Goal: Transaction & Acquisition: Purchase product/service

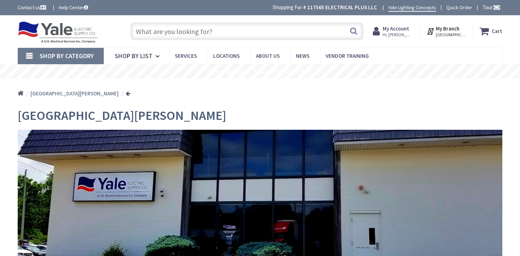
click at [221, 33] on input "text" at bounding box center [247, 31] width 234 height 18
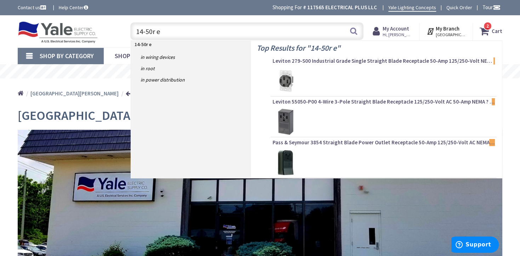
type input "14-50r ev"
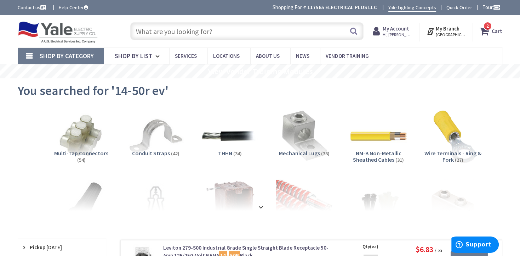
click at [234, 30] on input "text" at bounding box center [247, 31] width 234 height 18
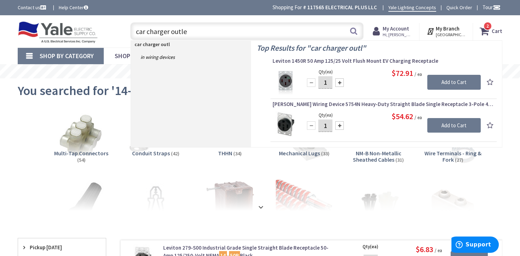
type input "car charger outlet"
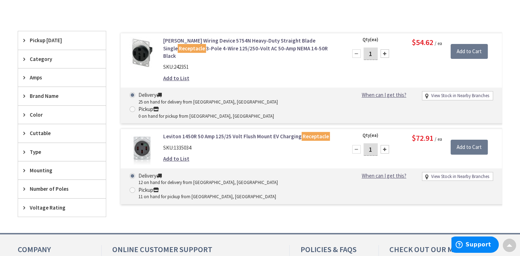
scroll to position [187, 0]
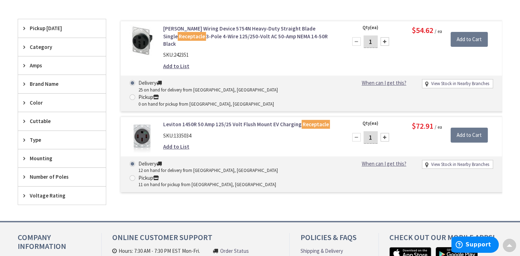
click at [220, 120] on link "Leviton 1450R 50 Amp 125/25 Volt Flush Mount EV Charging Receptacle" at bounding box center [250, 123] width 175 height 7
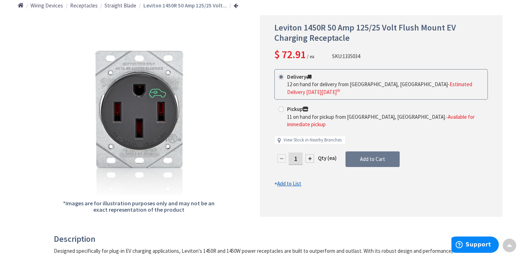
scroll to position [75, 0]
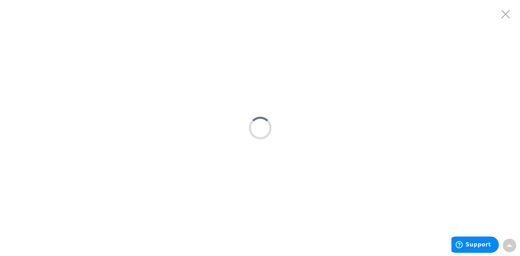
scroll to position [0, 0]
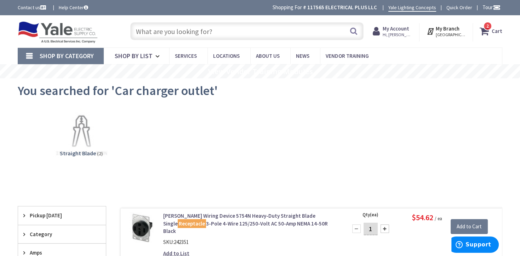
click at [214, 29] on input "text" at bounding box center [247, 31] width 234 height 18
